Goal: Entertainment & Leisure: Consume media (video, audio)

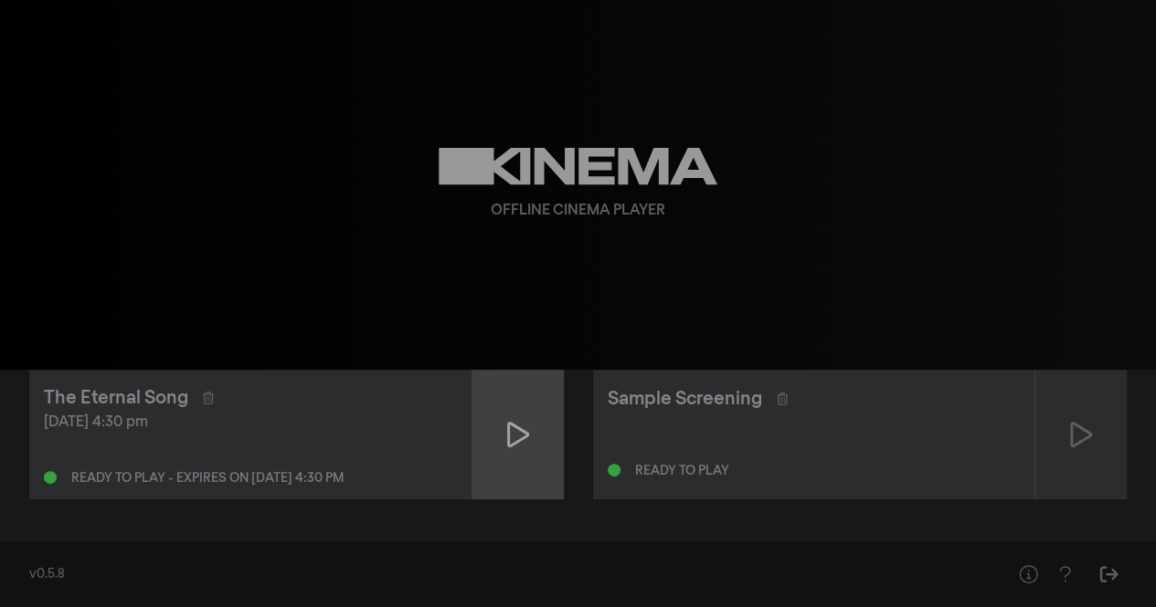
drag, startPoint x: 332, startPoint y: 396, endPoint x: 524, endPoint y: 441, distance: 198.1
click at [524, 441] on icon at bounding box center [518, 434] width 22 height 29
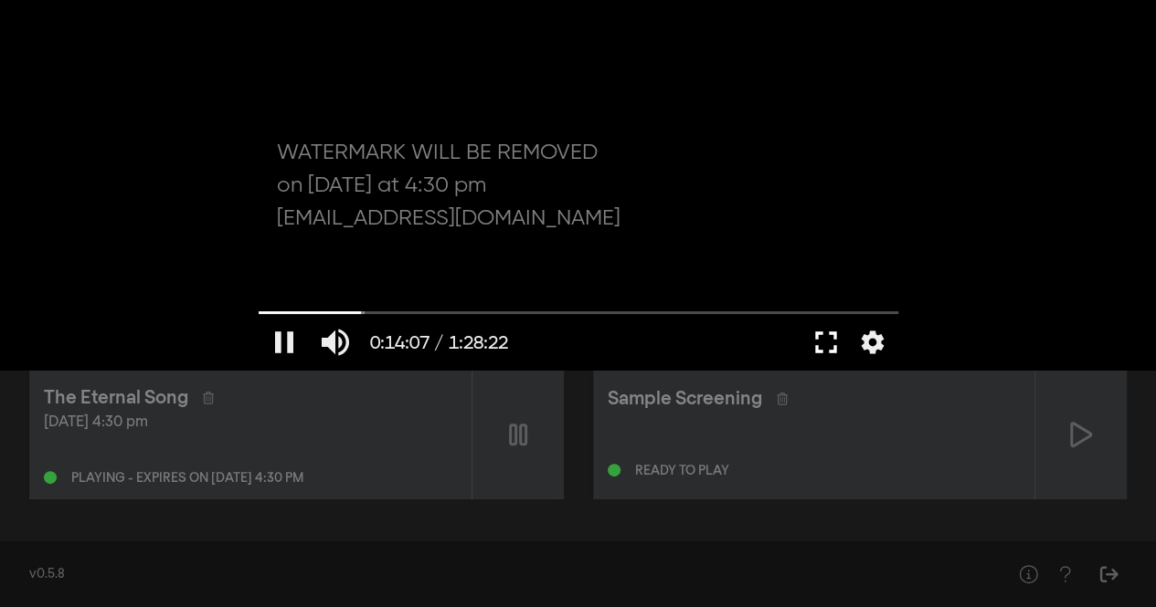
click at [835, 337] on button "fullscreen" at bounding box center [825, 342] width 51 height 55
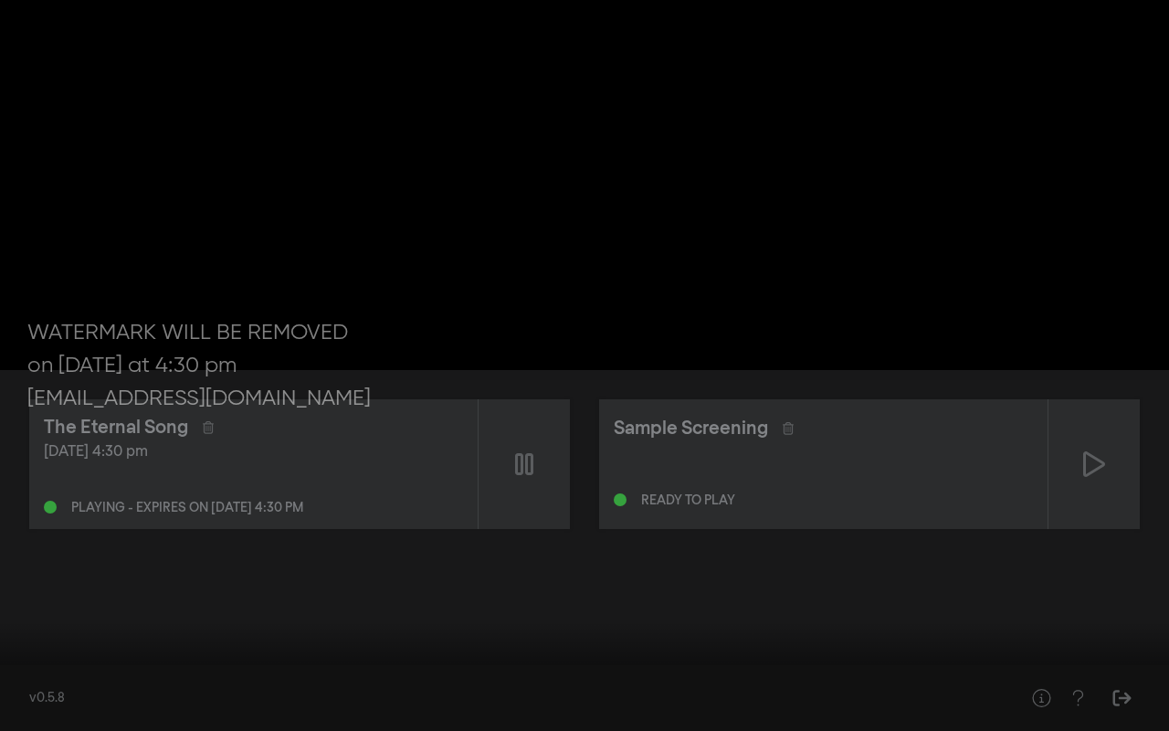
type input "849.422686"
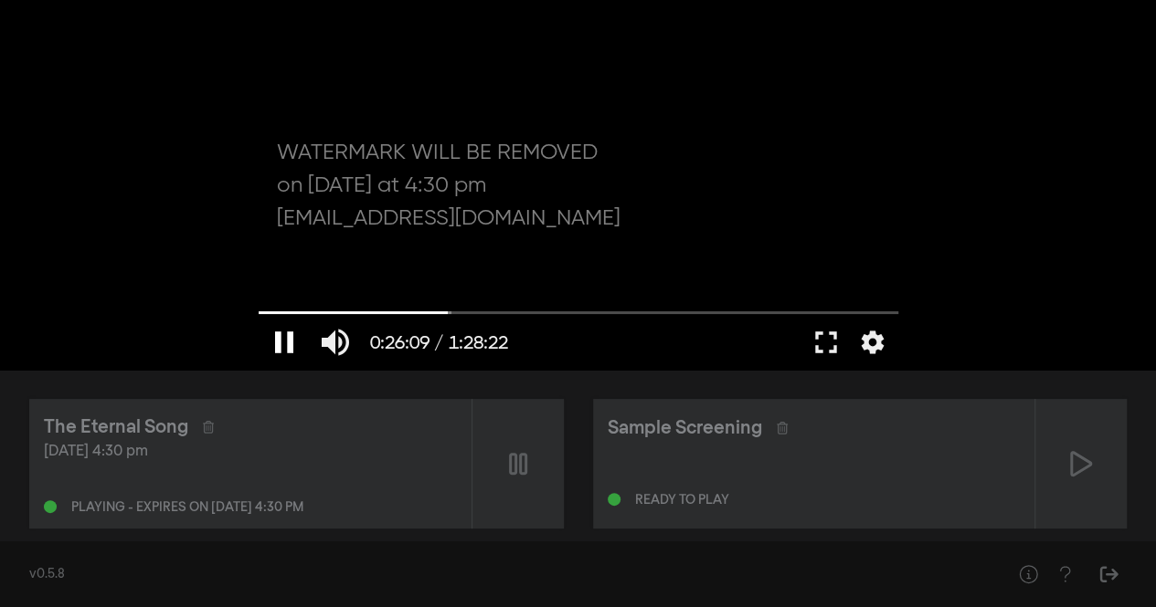
click at [286, 324] on button "pause" at bounding box center [284, 342] width 51 height 55
click at [277, 343] on button "play_arrow" at bounding box center [284, 342] width 51 height 55
click at [821, 333] on button "fullscreen" at bounding box center [825, 342] width 51 height 55
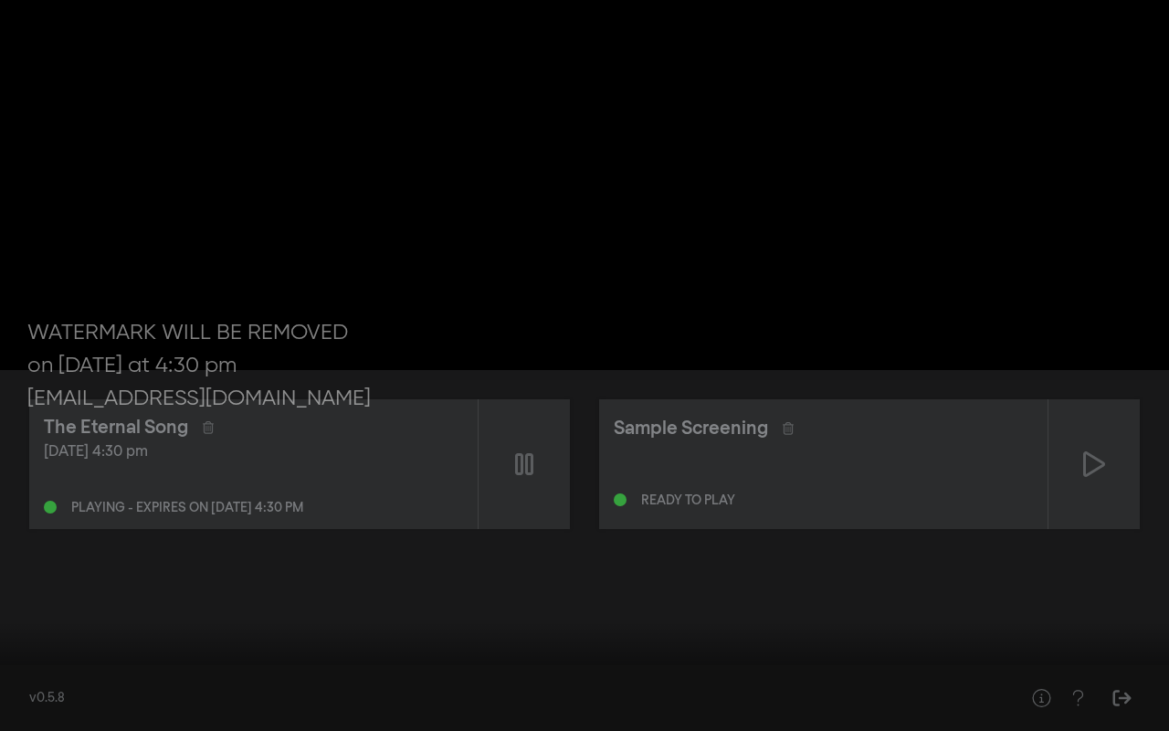
click at [616, 382] on div at bounding box center [584, 365] width 1169 height 731
drag, startPoint x: 616, startPoint y: 382, endPoint x: 628, endPoint y: 385, distance: 12.4
click at [628, 385] on div at bounding box center [584, 365] width 1169 height 731
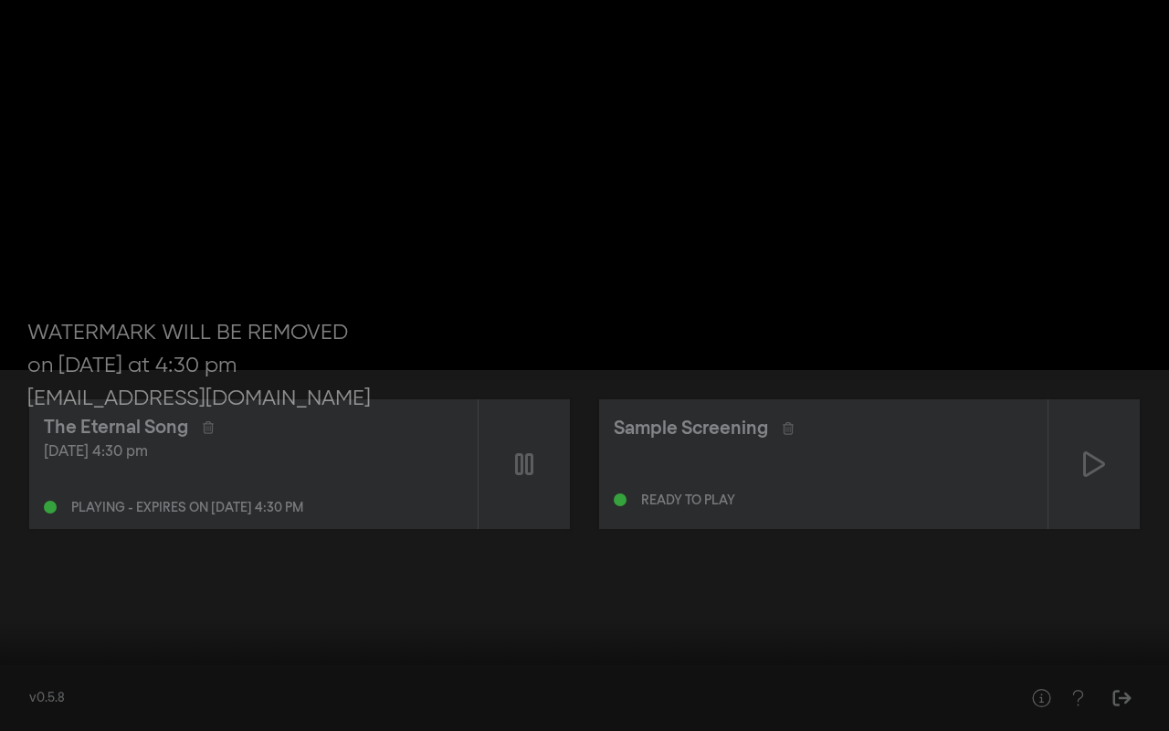
click at [628, 385] on div at bounding box center [584, 365] width 1169 height 731
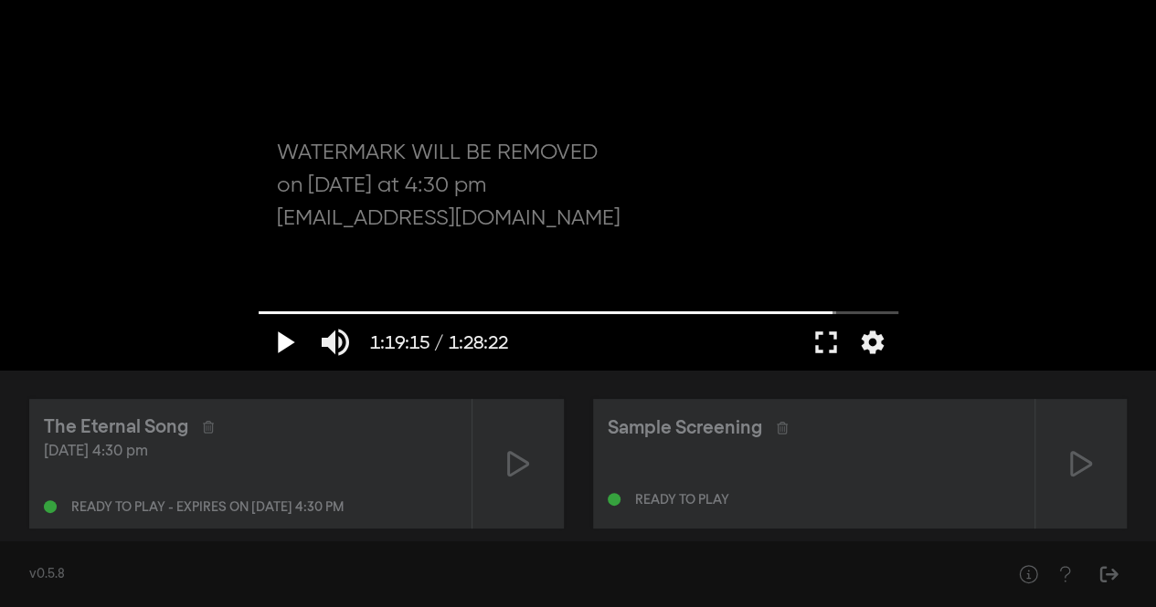
drag, startPoint x: 797, startPoint y: 297, endPoint x: 290, endPoint y: 348, distance: 508.6
click at [290, 348] on button "play_arrow" at bounding box center [284, 342] width 51 height 55
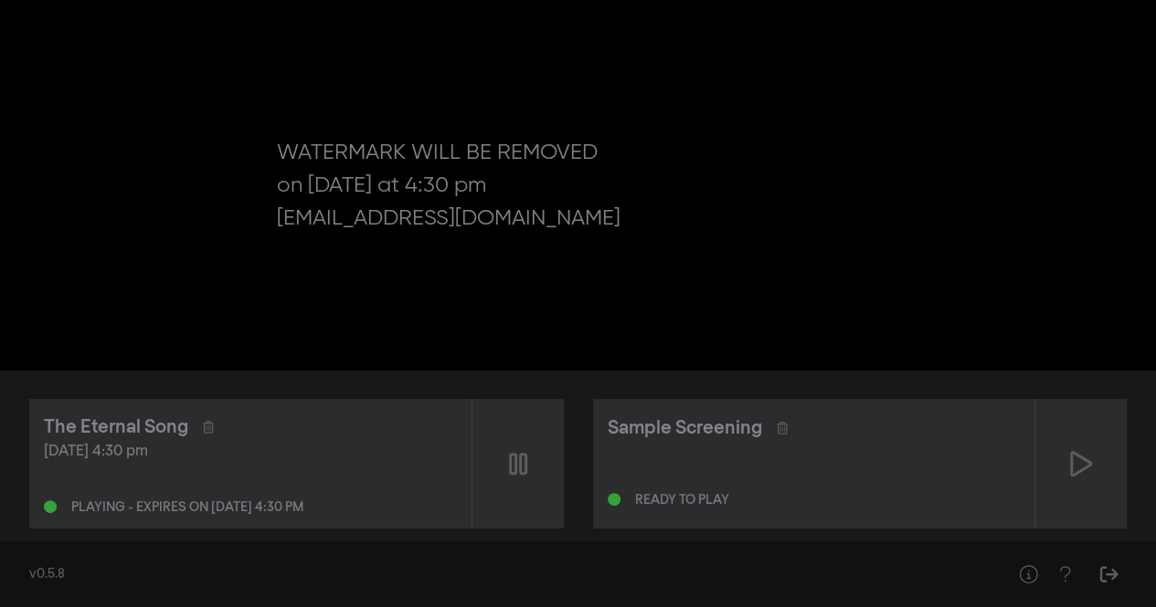
type input "5301.973332"
